Goal: Check status: Check status

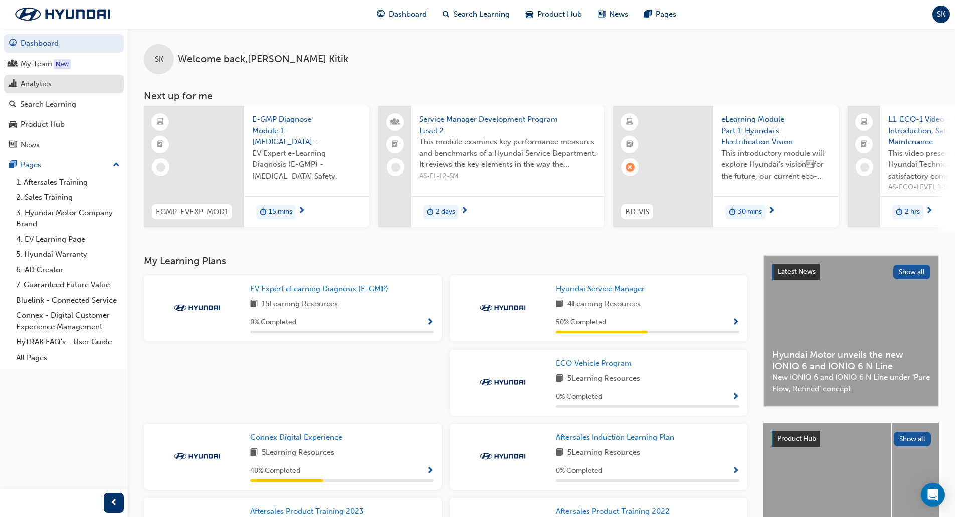
click at [43, 86] on div "Analytics" at bounding box center [36, 84] width 31 height 12
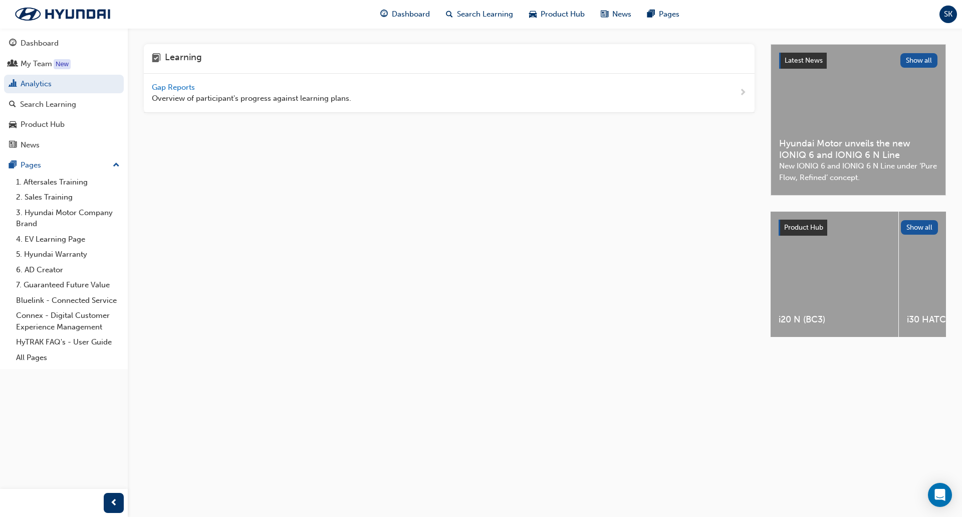
click at [184, 83] on span "Gap Reports" at bounding box center [174, 87] width 45 height 9
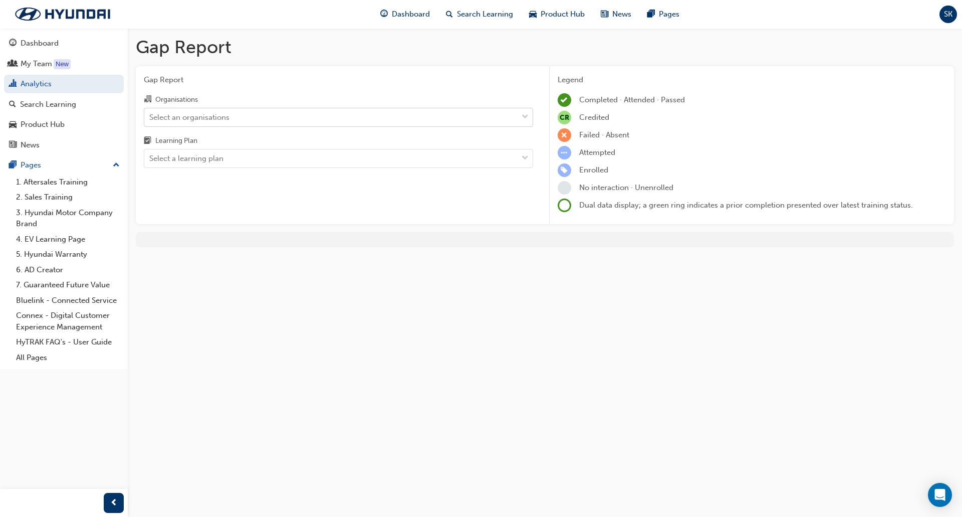
click at [266, 121] on div "Select an organisations" at bounding box center [330, 117] width 373 height 18
click at [150, 121] on input "Organisations Select an organisations" at bounding box center [149, 116] width 1 height 9
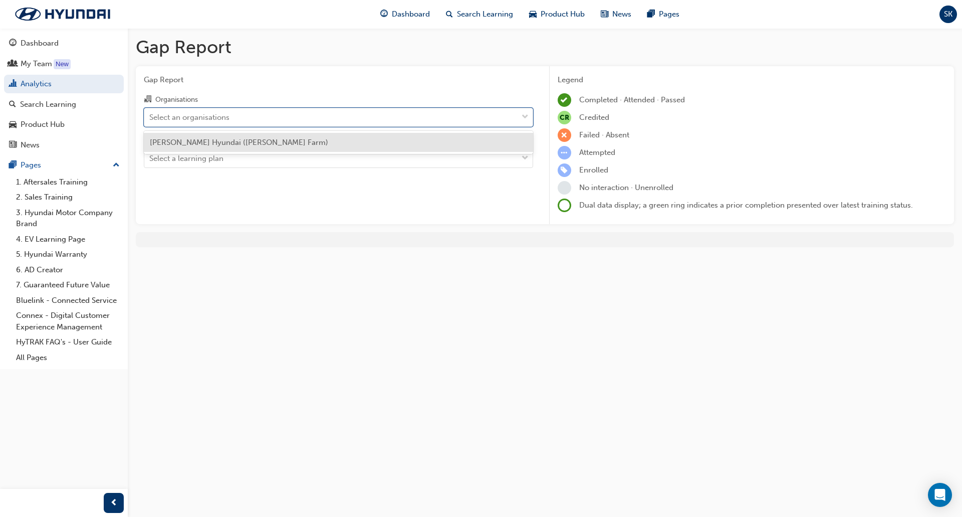
click at [266, 142] on div "[PERSON_NAME] Hyundai ([PERSON_NAME] Farm)" at bounding box center [338, 143] width 389 height 20
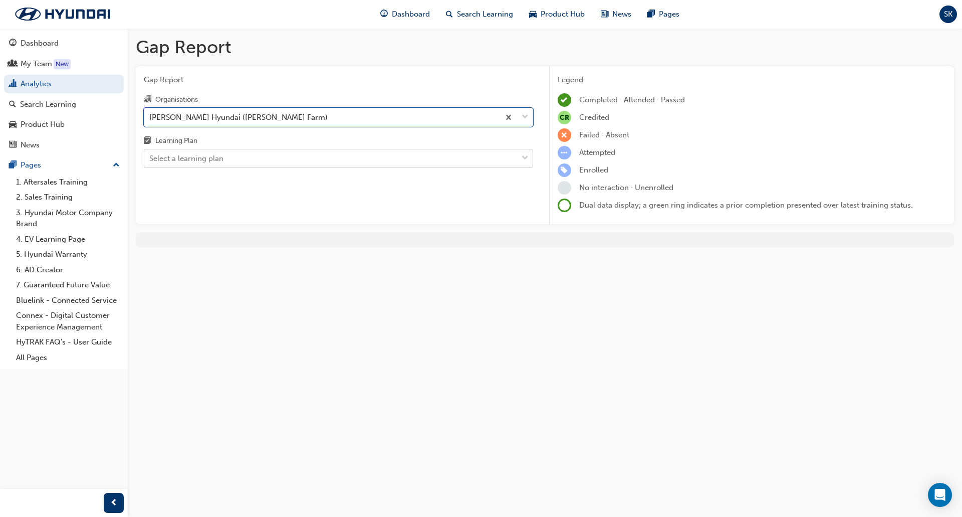
click at [262, 157] on div "Select a learning plan" at bounding box center [330, 159] width 373 height 18
click at [150, 157] on input "Learning Plan Select a learning plan" at bounding box center [149, 158] width 1 height 9
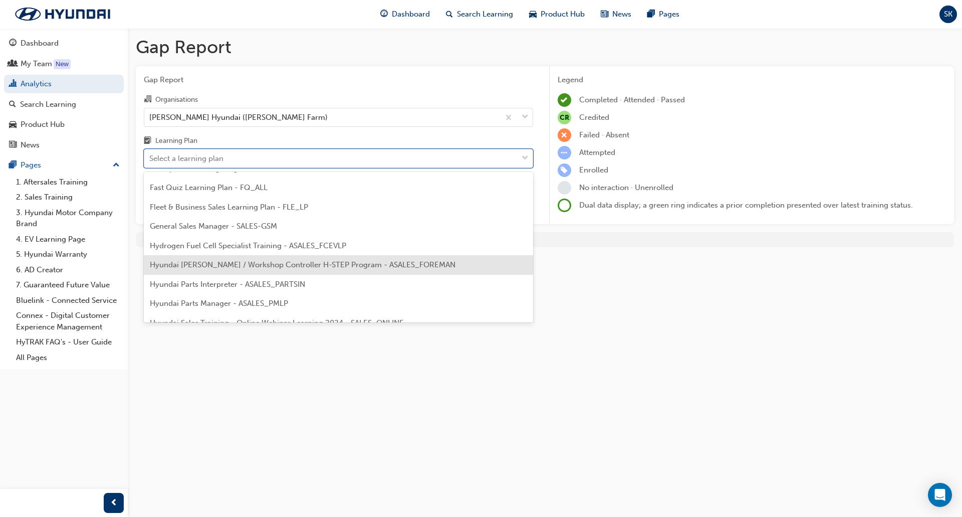
scroll to position [200, 0]
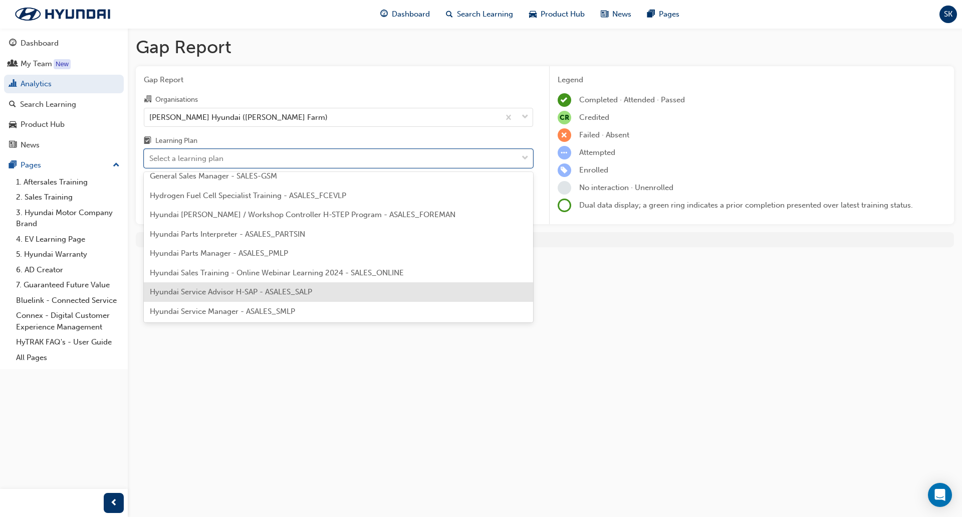
click at [291, 295] on span "Hyundai Service Advisor H-SAP - ASALES_SALP" at bounding box center [231, 291] width 162 height 9
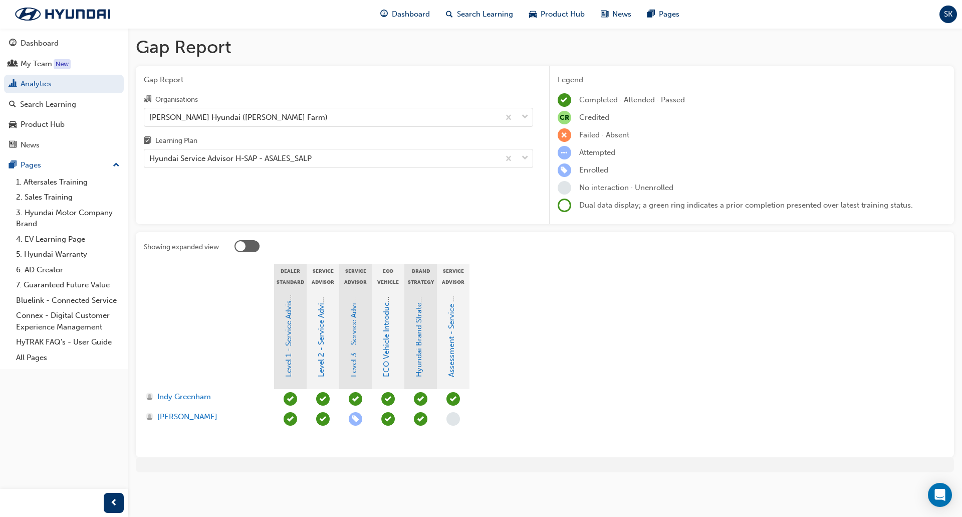
click at [601, 358] on section "Dealer Standard 8 - Mandatory Training - HSAP Service Advisor Level 2 Service A…" at bounding box center [545, 356] width 802 height 185
click at [605, 355] on section "Dealer Standard 8 - Mandatory Training - HSAP Service Advisor Level 2 Service A…" at bounding box center [545, 356] width 802 height 185
